Goal: Check status: Check status

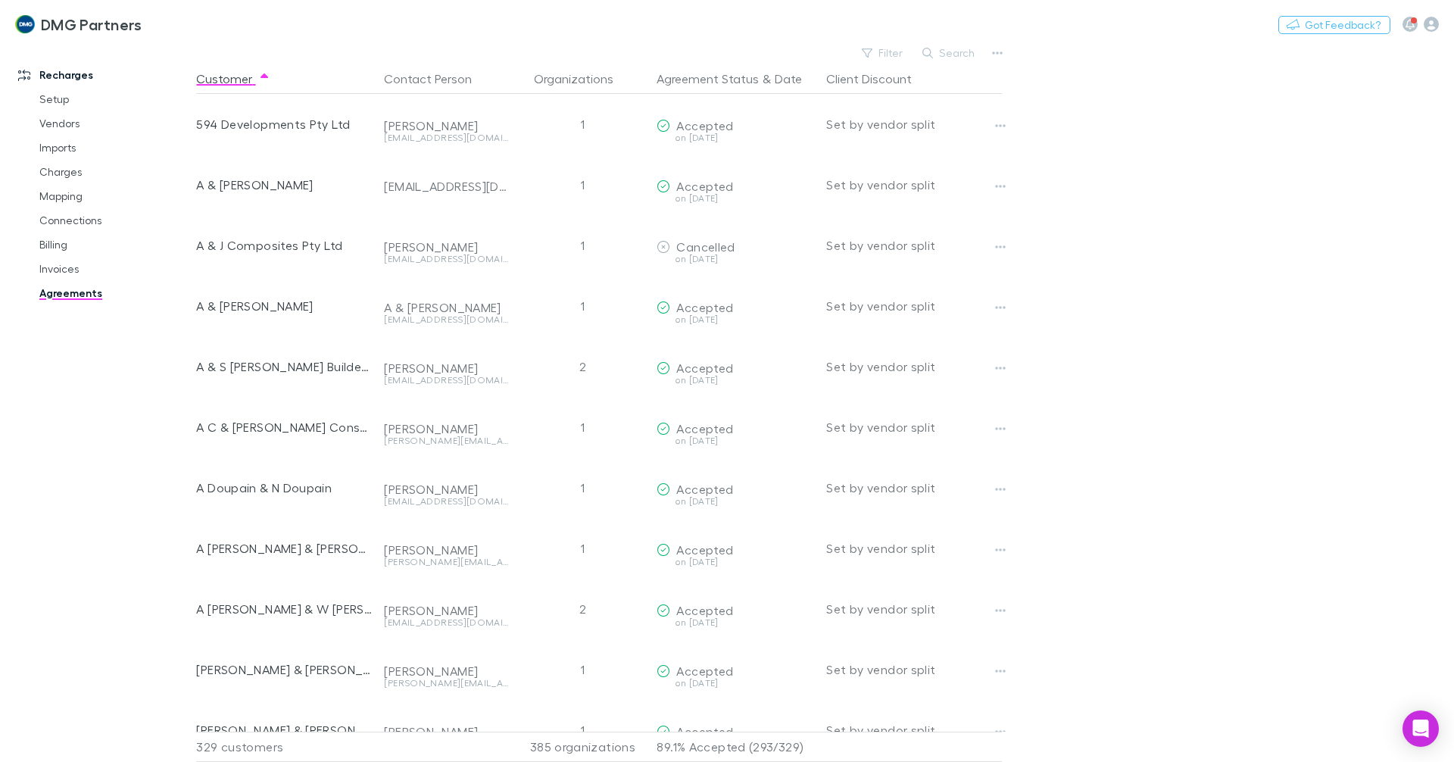
click at [56, 292] on link "Agreements" at bounding box center [114, 293] width 180 height 24
click at [752, 76] on button "Agreement Status" at bounding box center [708, 79] width 102 height 30
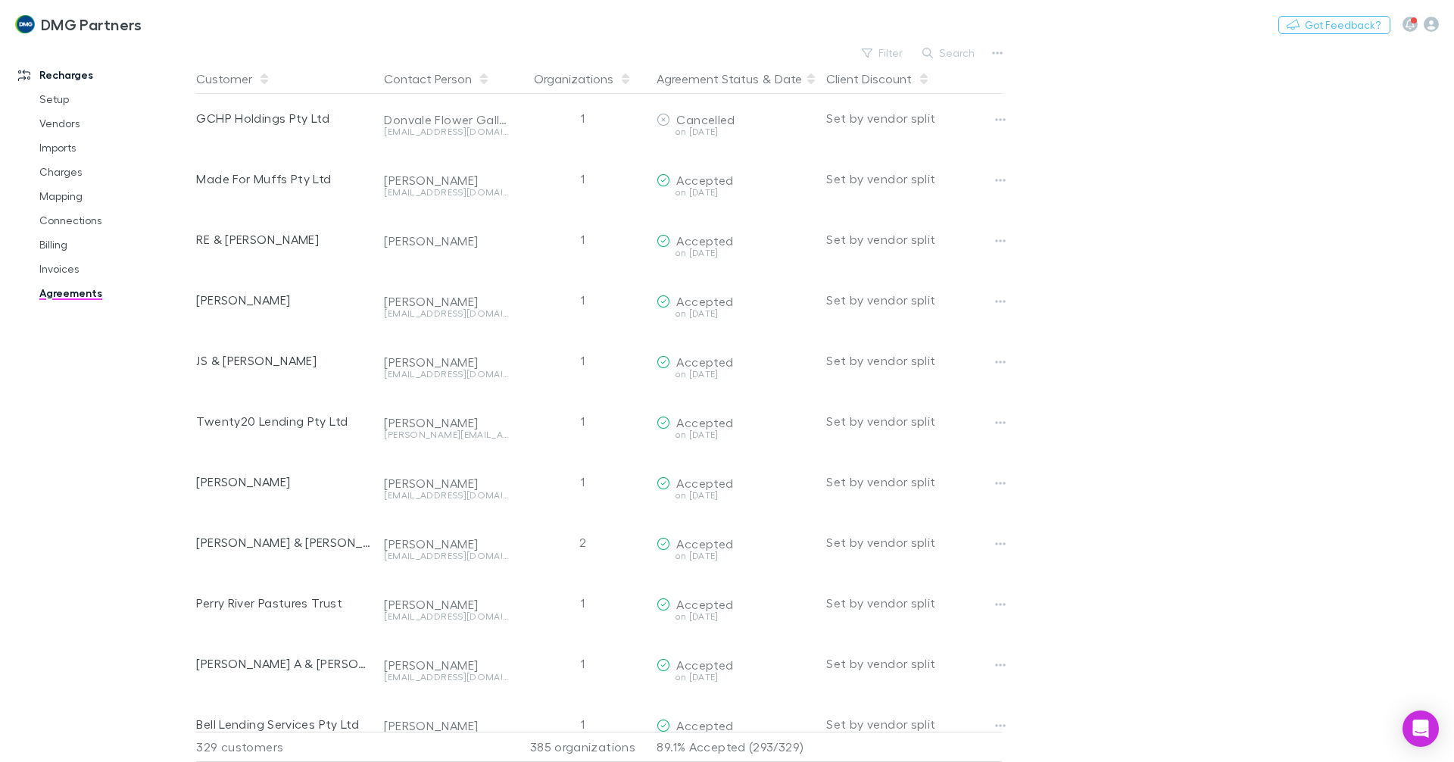
scroll to position [8540, 0]
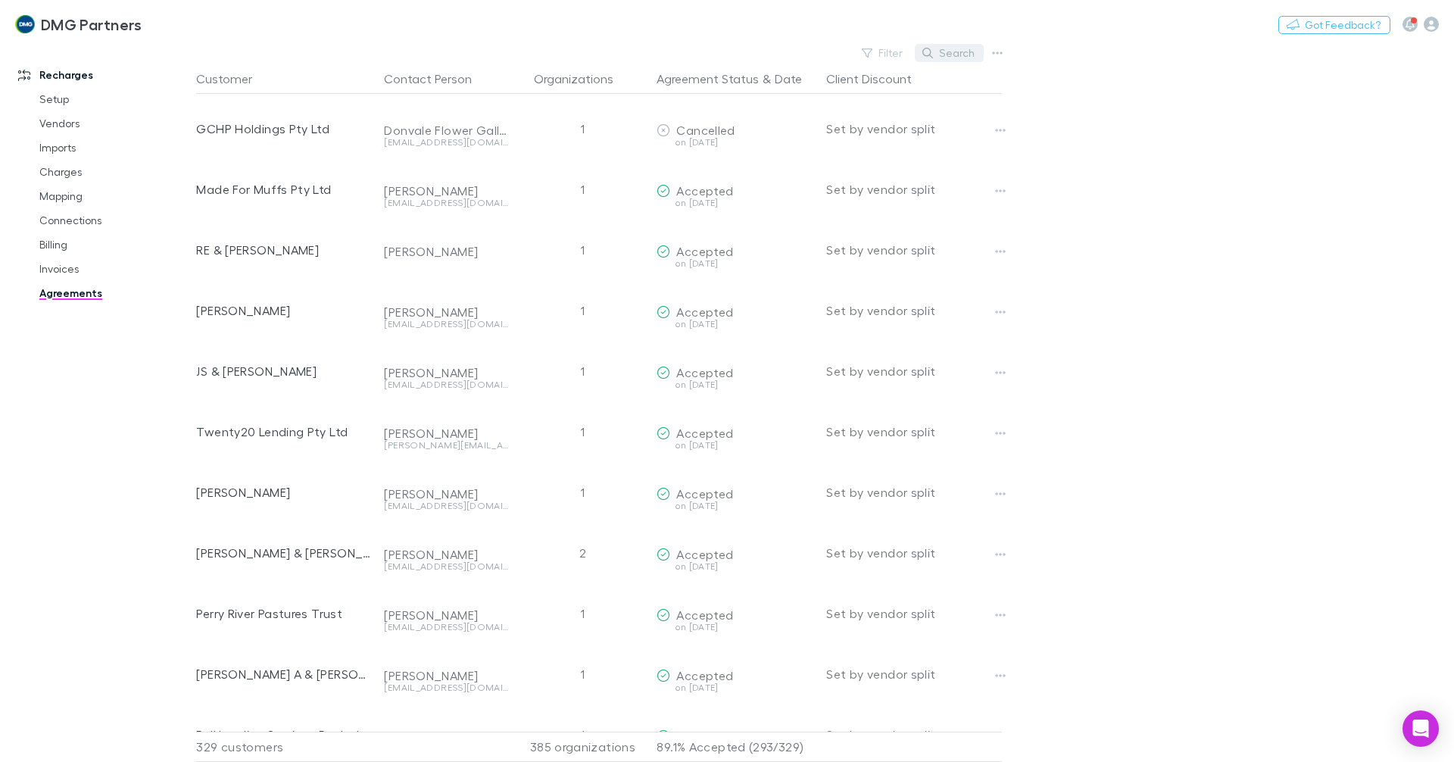
click at [968, 53] on button "Search" at bounding box center [949, 53] width 69 height 18
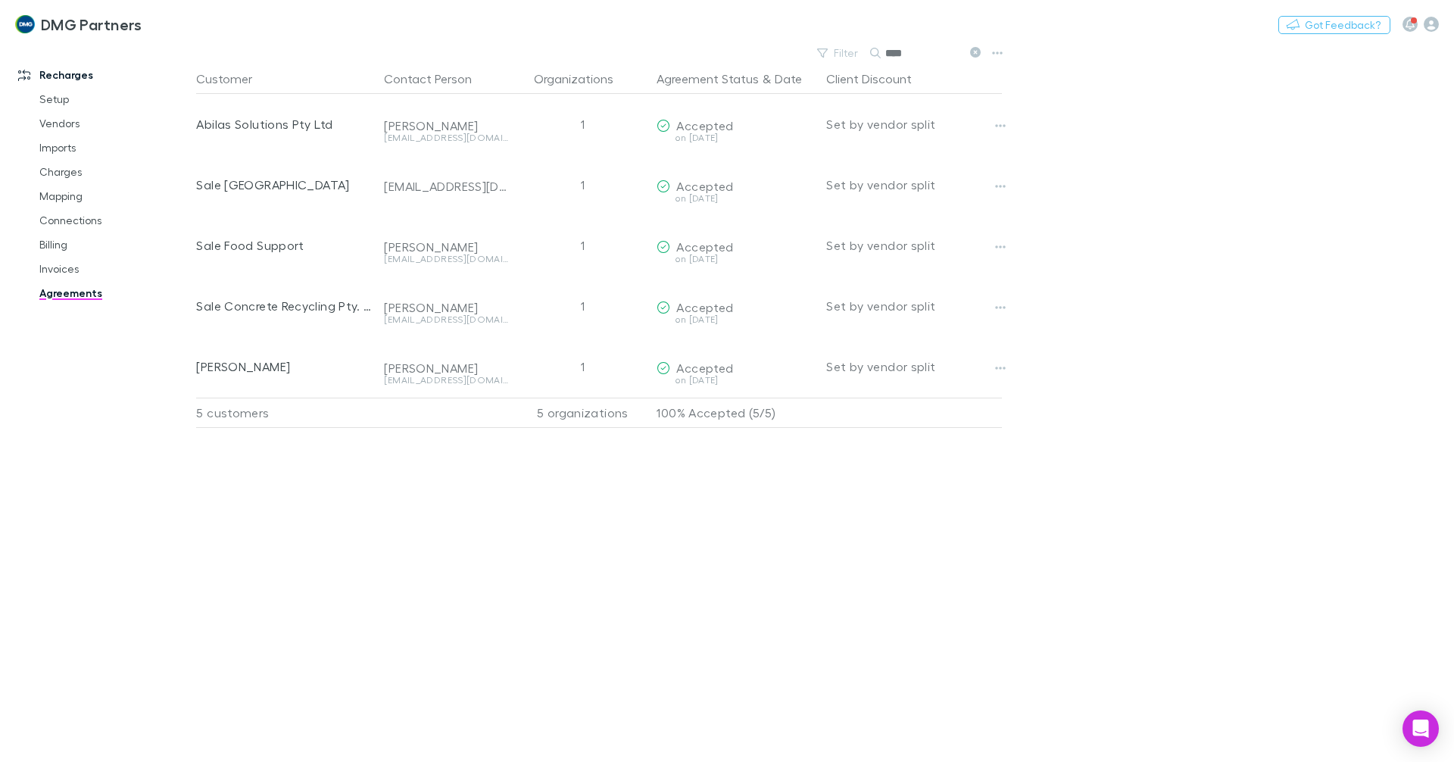
scroll to position [0, 0]
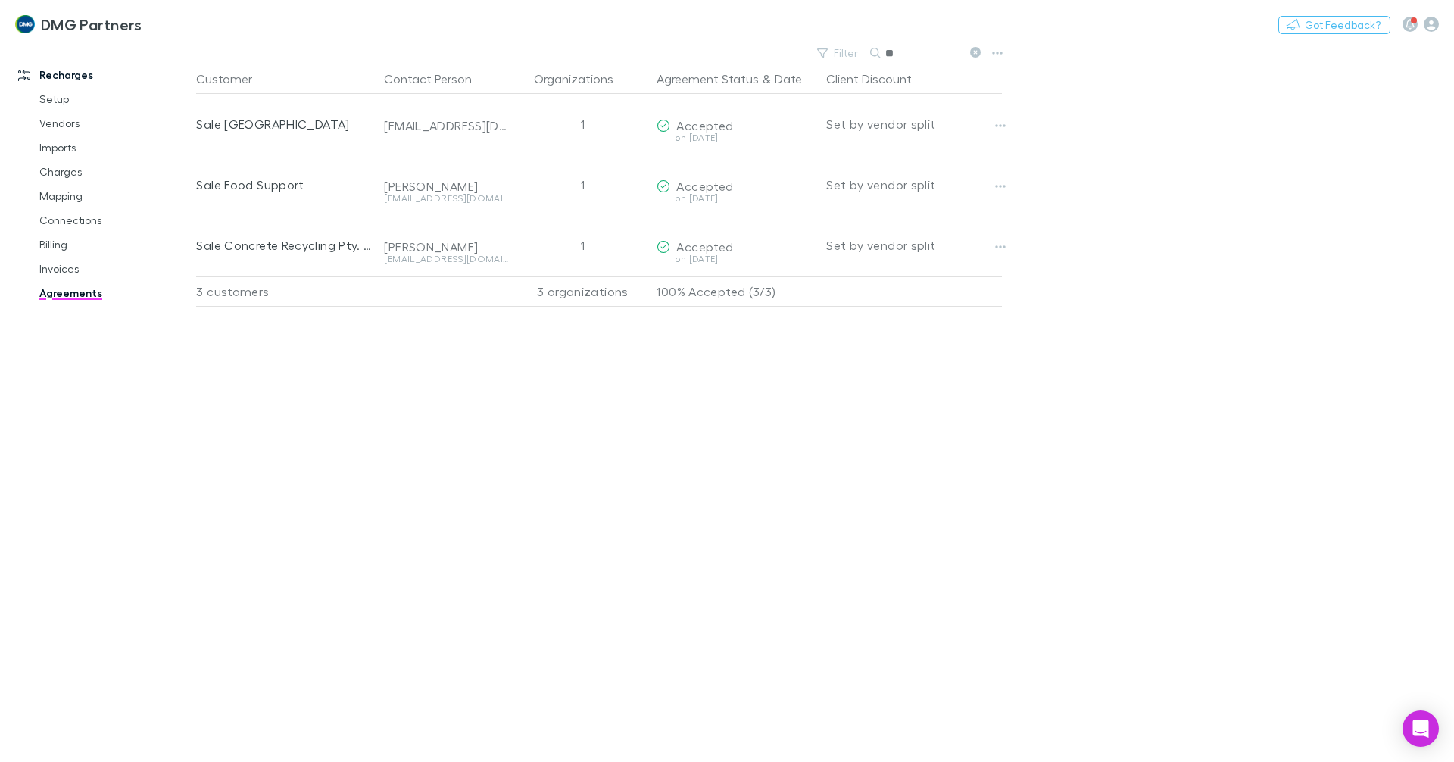
type input "*"
type input "****"
